Goal: Information Seeking & Learning: Learn about a topic

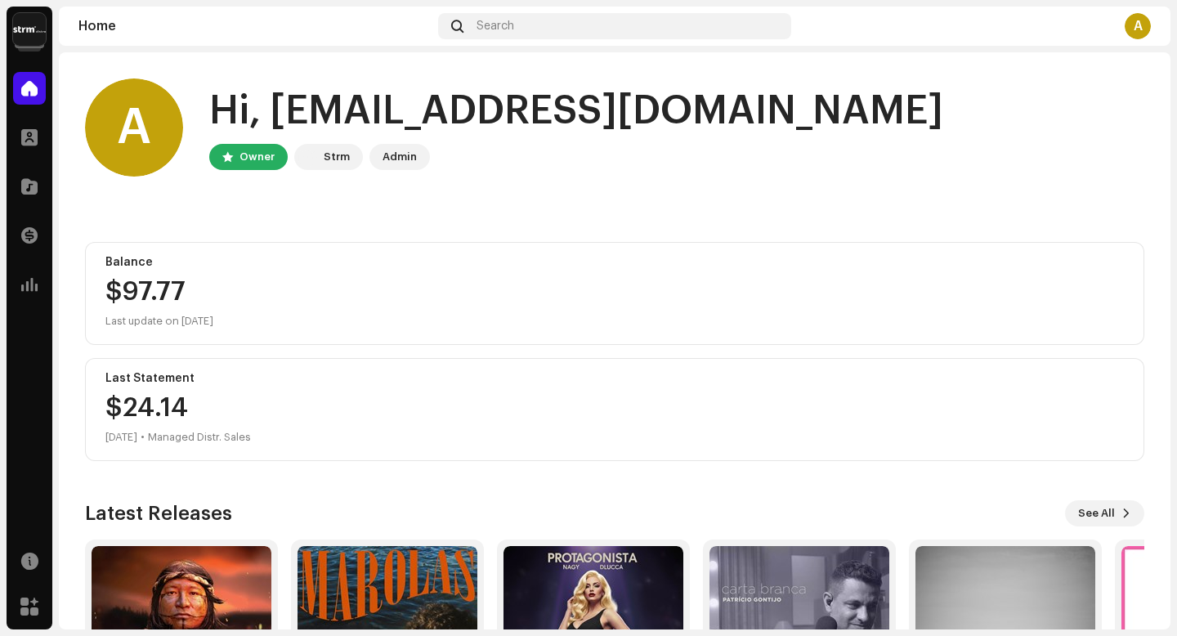
click at [24, 21] on img at bounding box center [29, 29] width 33 height 33
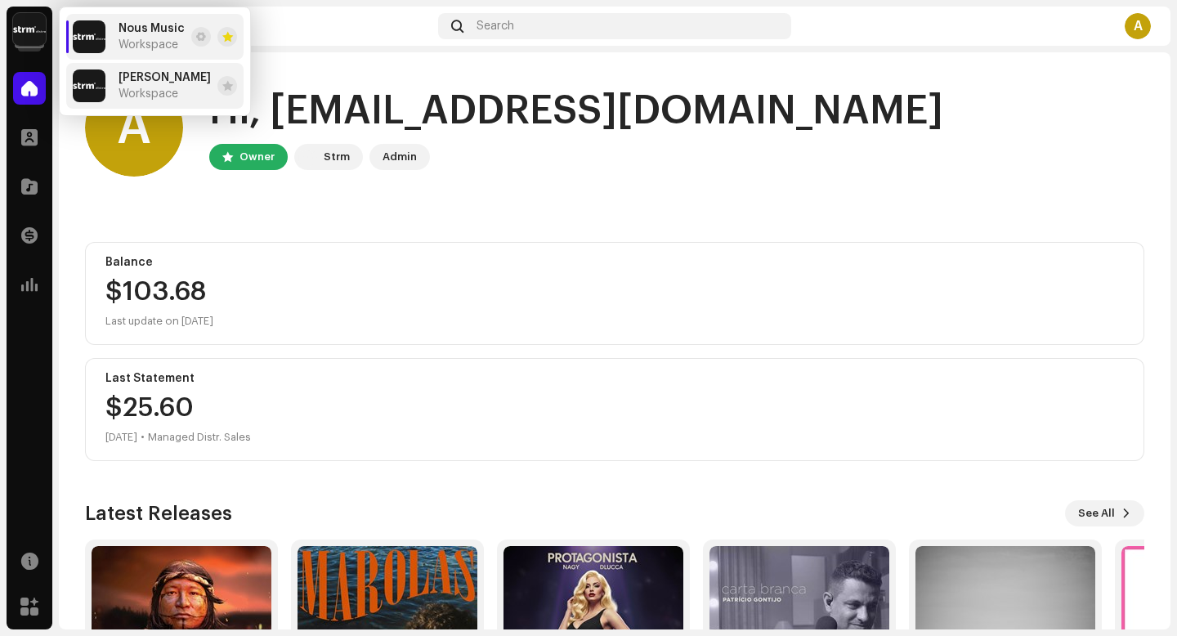
click at [125, 91] on span "Workspace" at bounding box center [149, 93] width 60 height 13
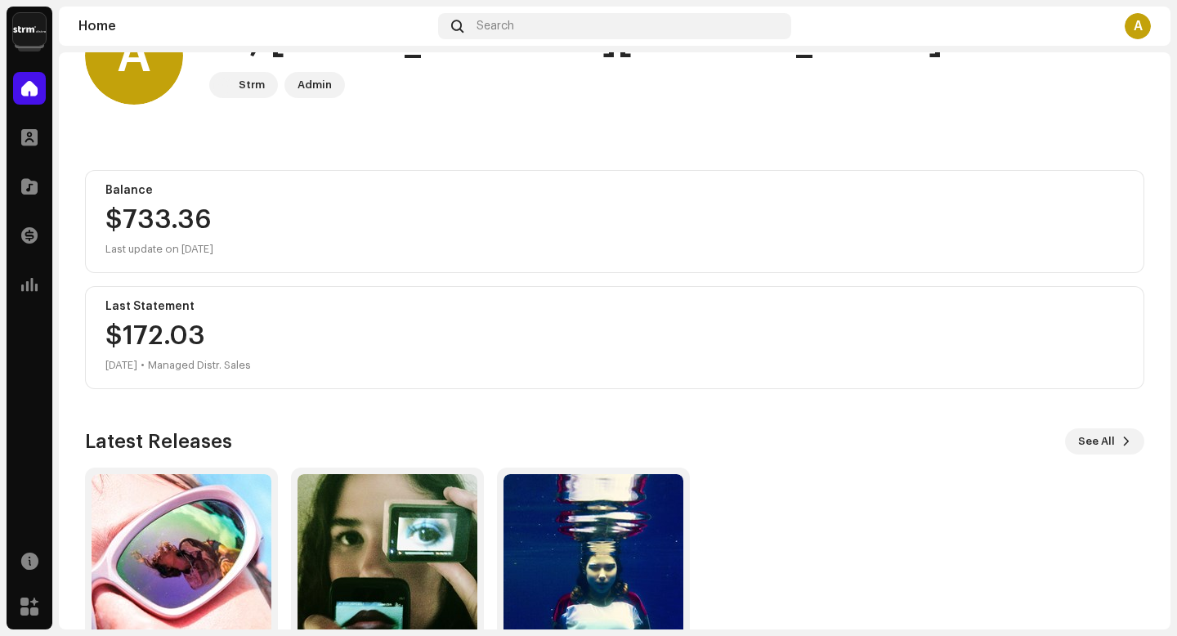
scroll to position [172, 0]
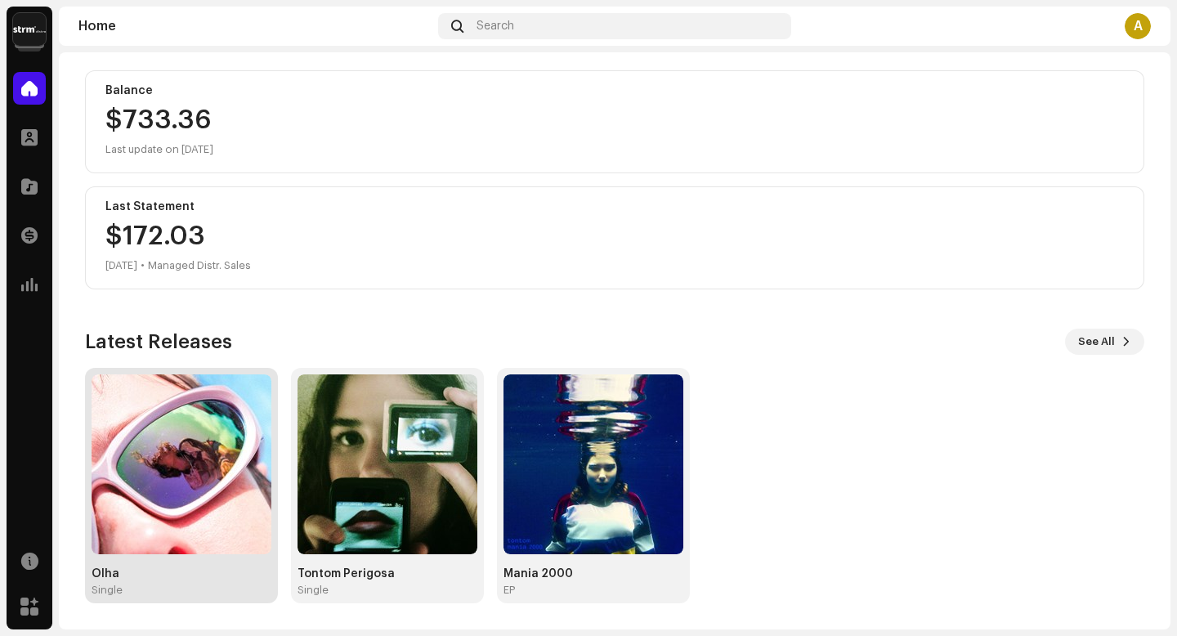
click at [217, 469] on img at bounding box center [182, 464] width 180 height 180
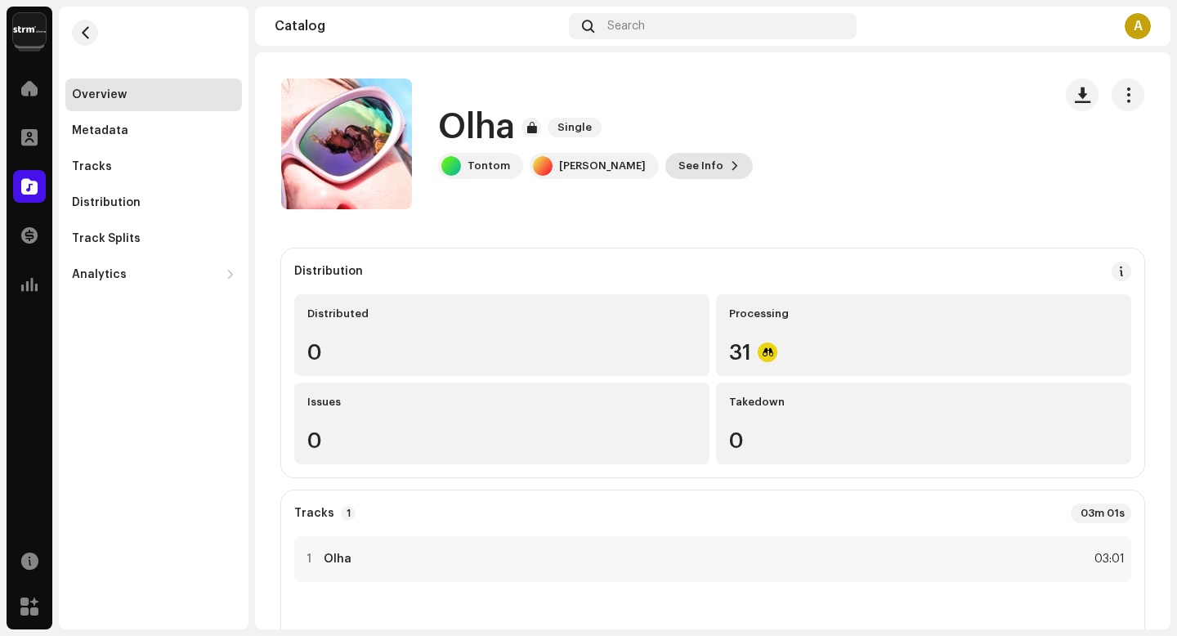
click at [723, 159] on span "See Info" at bounding box center [700, 166] width 45 height 33
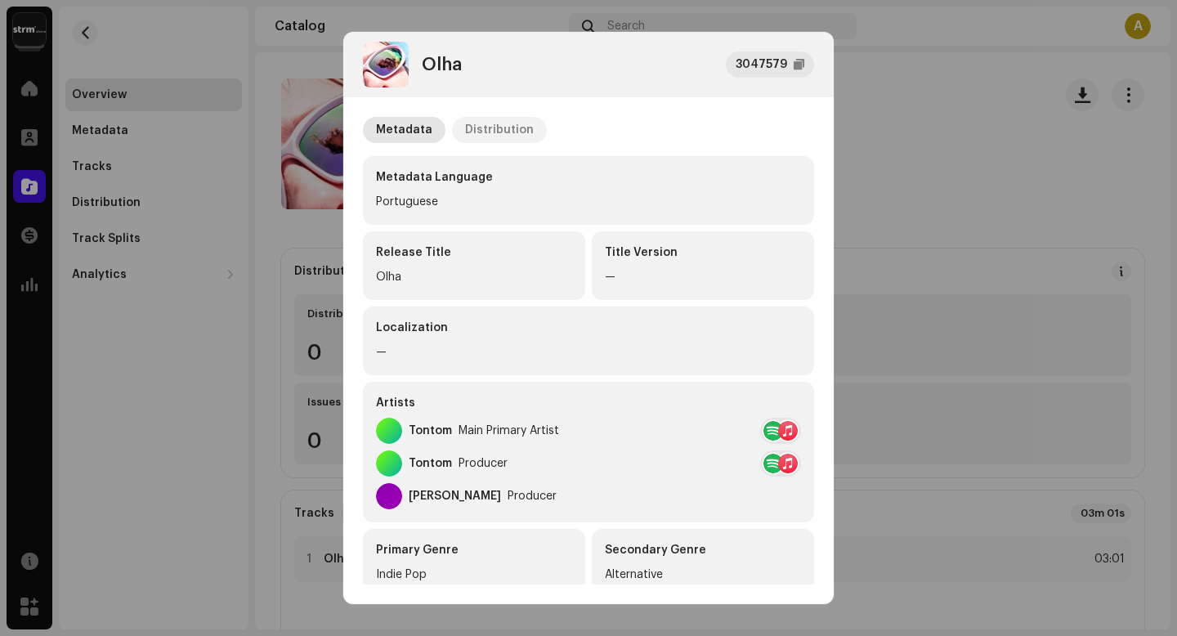
click at [521, 136] on div "Distribution" at bounding box center [499, 130] width 69 height 26
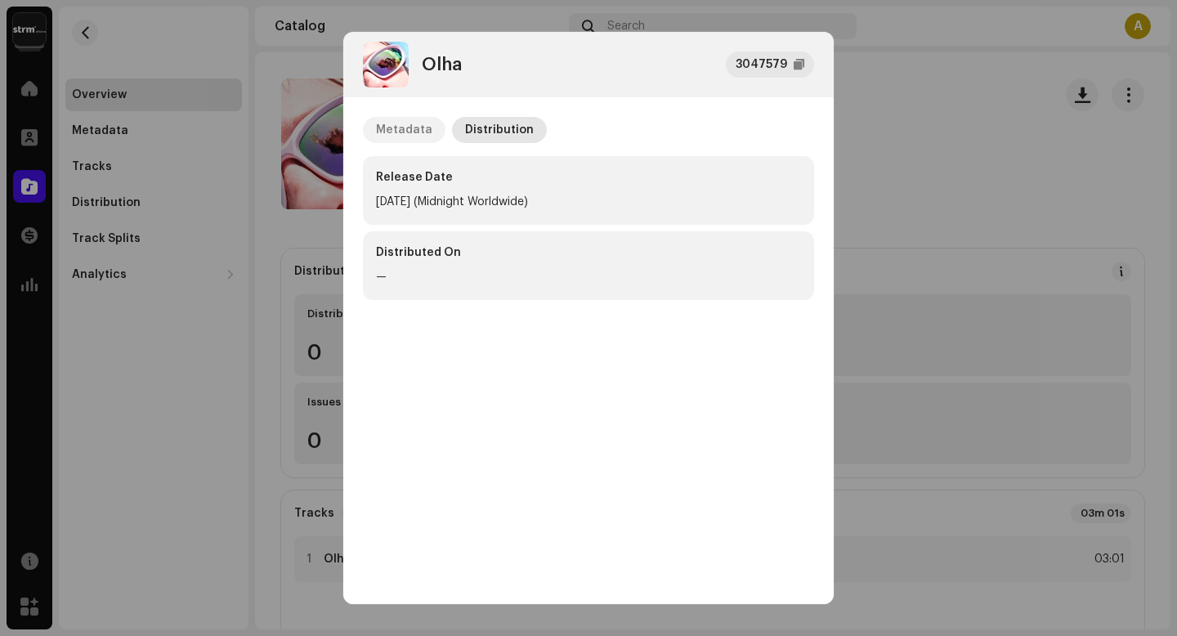
click at [401, 128] on div "Metadata" at bounding box center [404, 130] width 56 height 26
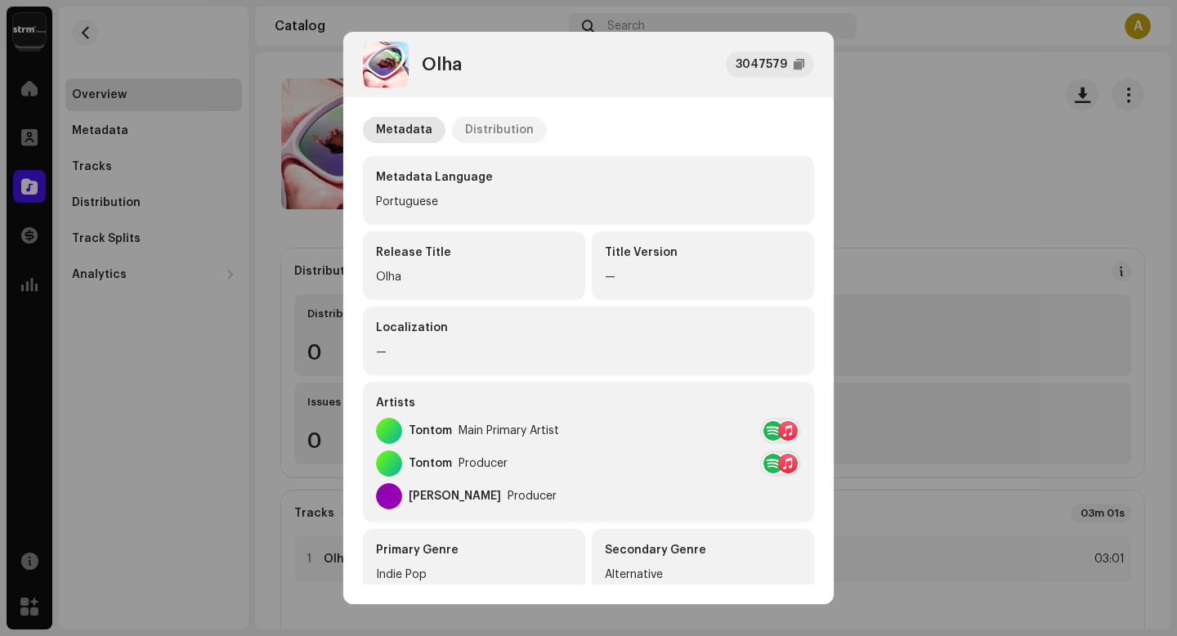
click at [488, 134] on div "Distribution" at bounding box center [499, 130] width 69 height 26
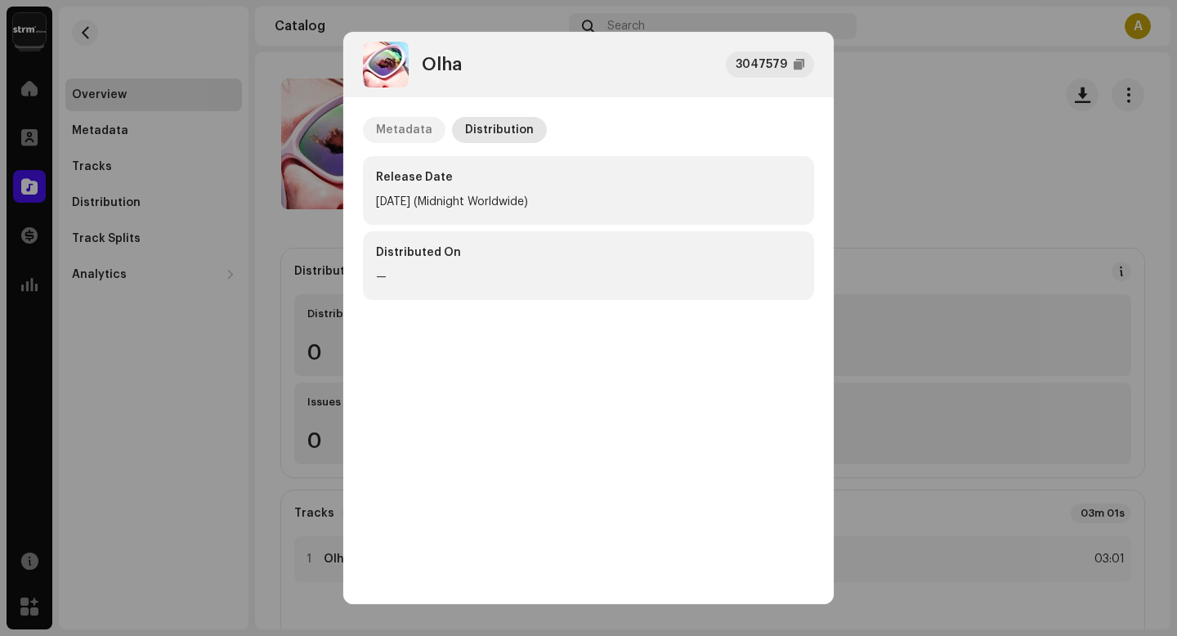
click at [414, 126] on div "Metadata" at bounding box center [404, 130] width 56 height 26
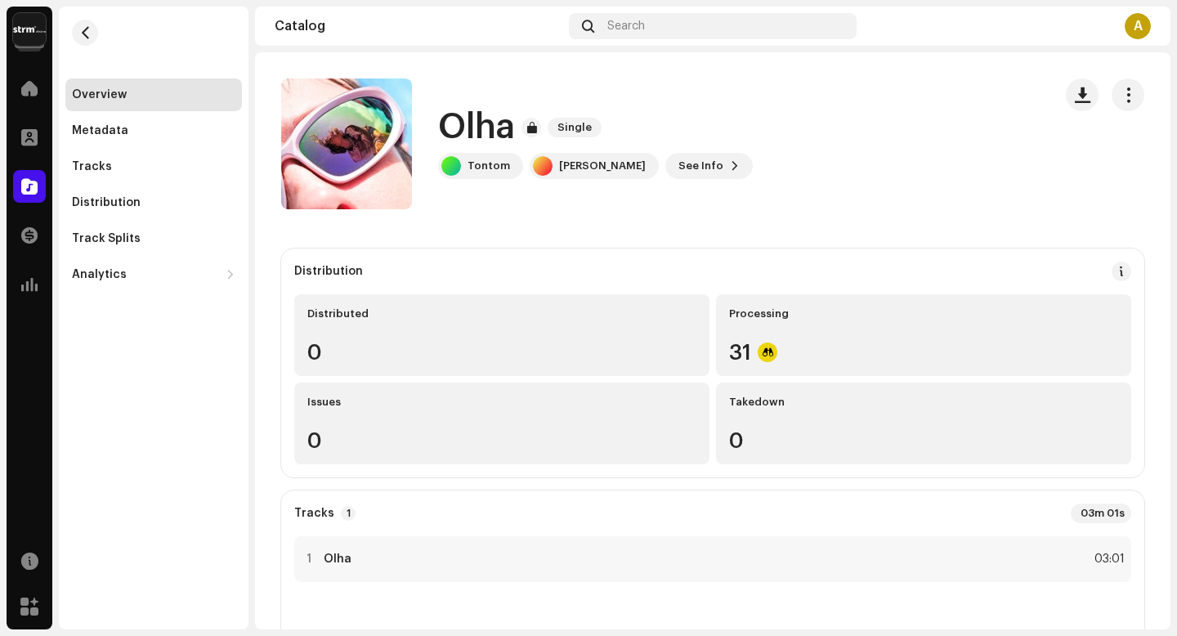
click at [902, 189] on div "Olha 3047579 Metadata Distribution Metadata Language Portuguese Release Title O…" at bounding box center [588, 318] width 1177 height 636
click at [1126, 83] on button "button" at bounding box center [1128, 94] width 33 height 33
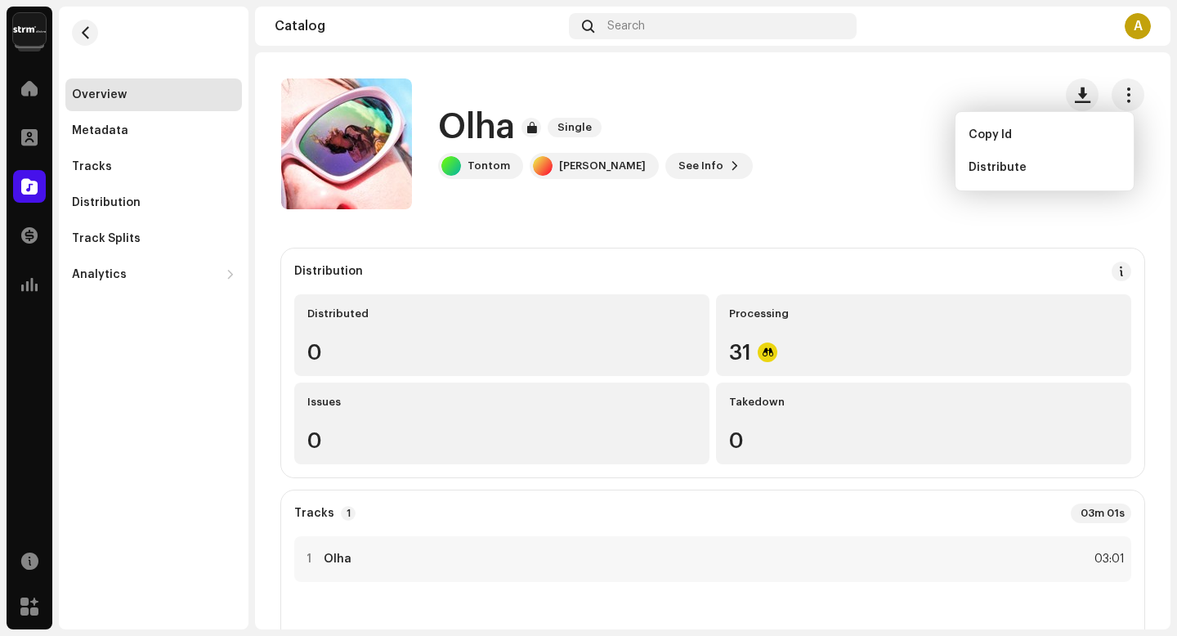
click at [922, 204] on div "Olha Single Tontom [PERSON_NAME] See Info" at bounding box center [660, 143] width 759 height 131
